Goal: Find contact information: Find contact information

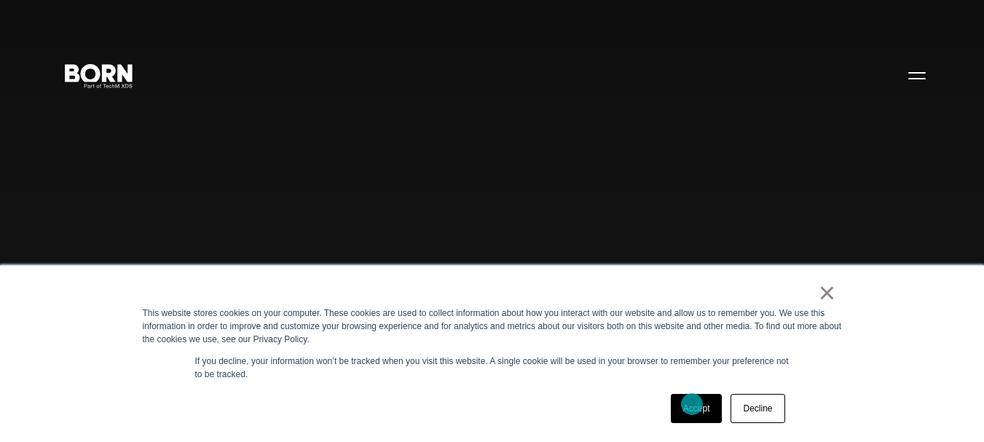
click at [692, 404] on link "Accept" at bounding box center [697, 408] width 52 height 29
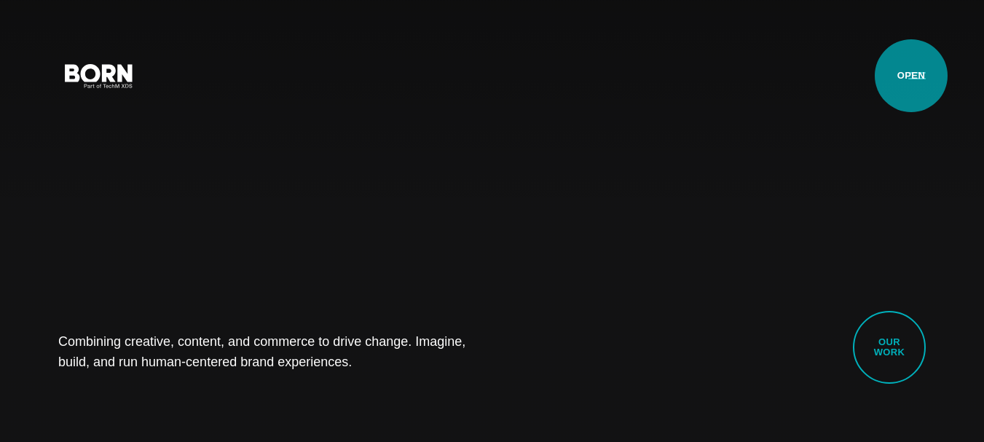
click at [911, 76] on button "Primary Menu" at bounding box center [916, 75] width 35 height 31
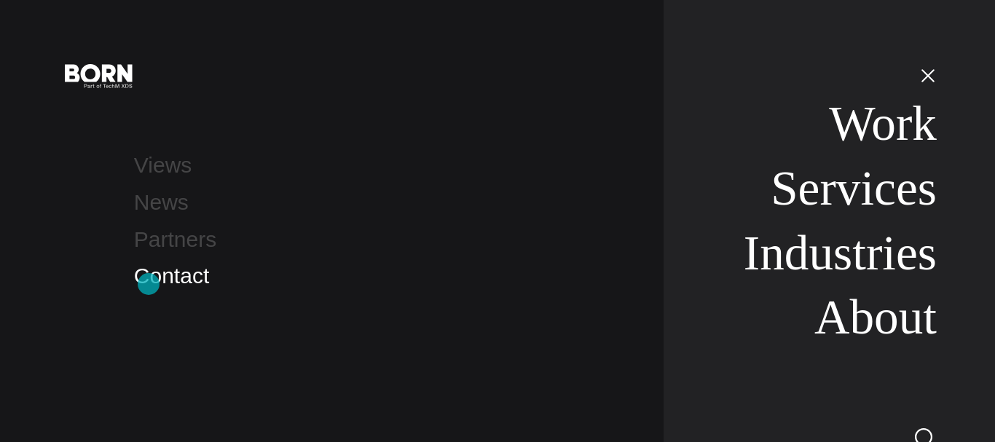
click at [149, 284] on link "Contact" at bounding box center [171, 276] width 75 height 24
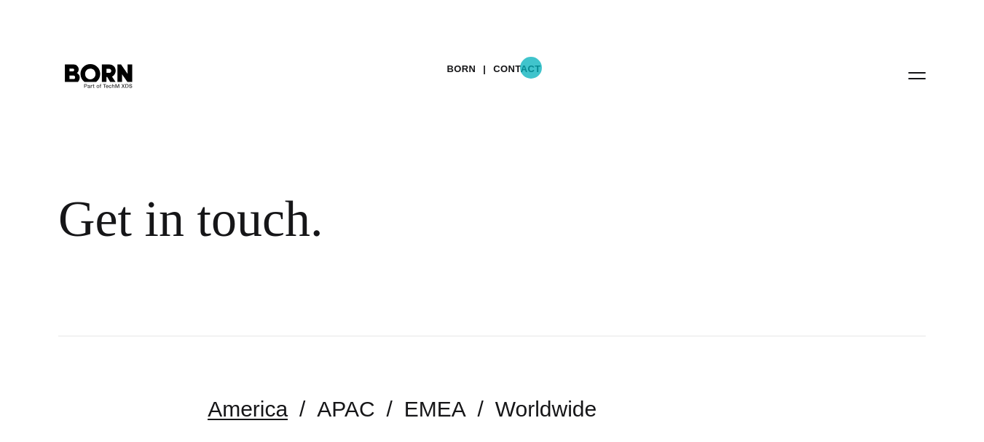
click at [531, 68] on link "Contact" at bounding box center [516, 69] width 47 height 22
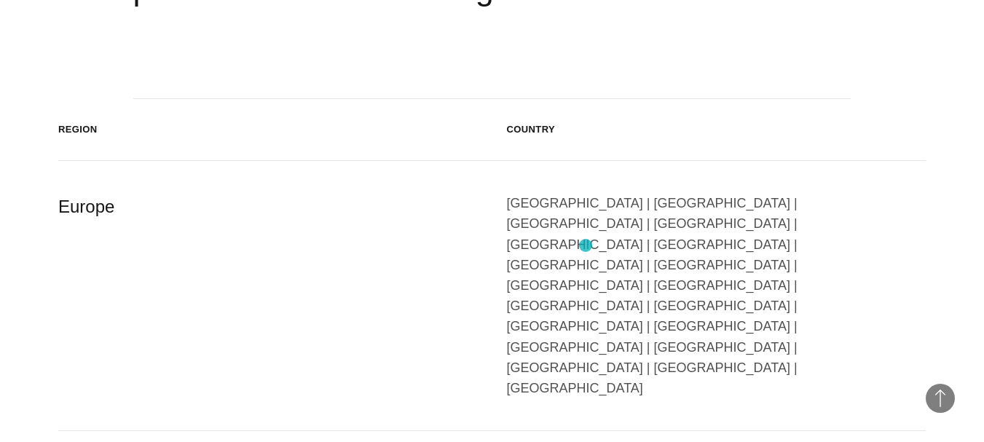
scroll to position [2476, 0]
